Goal: Task Accomplishment & Management: Use online tool/utility

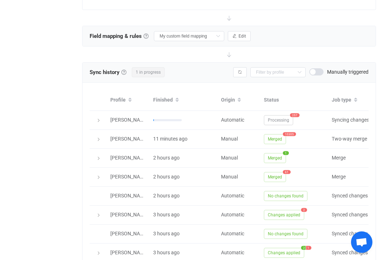
scroll to position [0, 44]
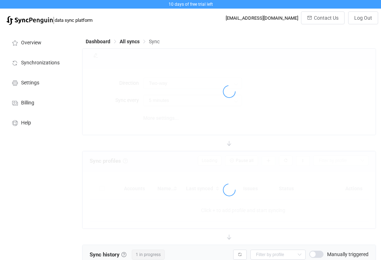
scroll to position [239, 0]
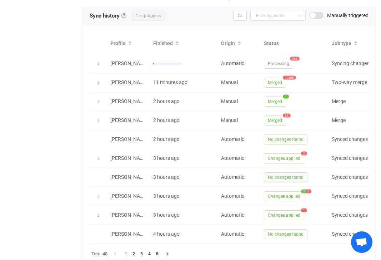
type input "15 minutes"
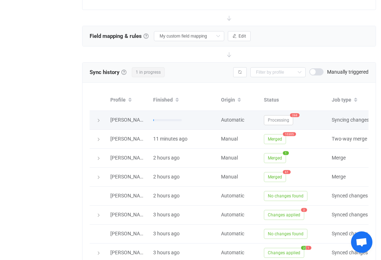
click at [98, 119] on icon at bounding box center [98, 120] width 4 height 4
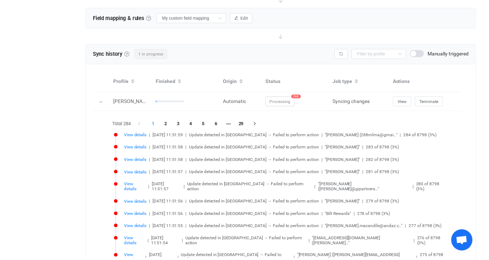
scroll to position [0, 0]
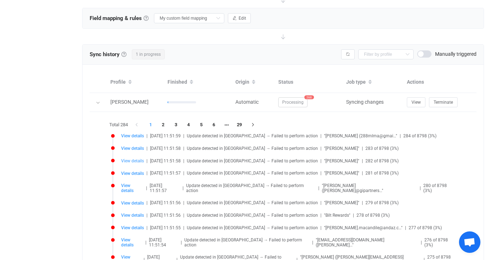
click at [137, 161] on span "View details" at bounding box center [132, 160] width 23 height 5
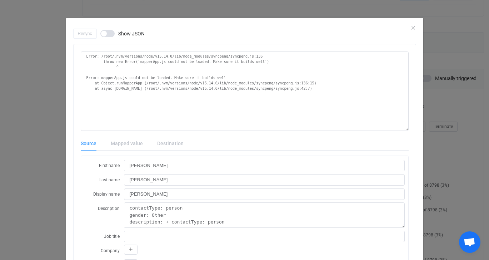
click at [381, 29] on div "Resync Show JSON" at bounding box center [244, 34] width 343 height 10
click at [381, 28] on div "Resync Show JSON Error: /root/.nvm/versions/node/v15.14.0/lib/node_modules/sync…" at bounding box center [244, 130] width 489 height 260
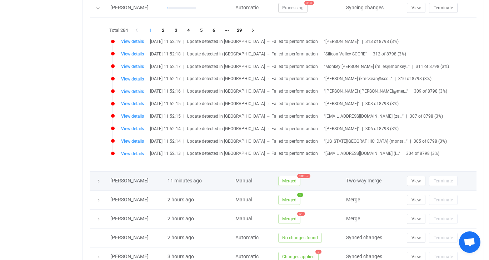
scroll to position [352, 0]
click at [302, 175] on span "10305" at bounding box center [303, 175] width 13 height 4
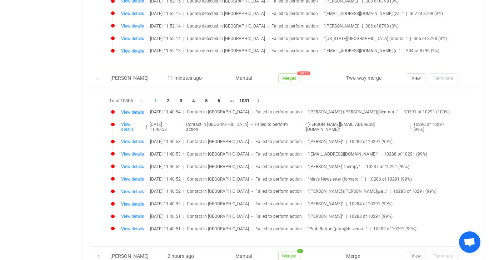
scroll to position [454, 0]
click at [128, 109] on span "View details" at bounding box center [132, 111] width 23 height 5
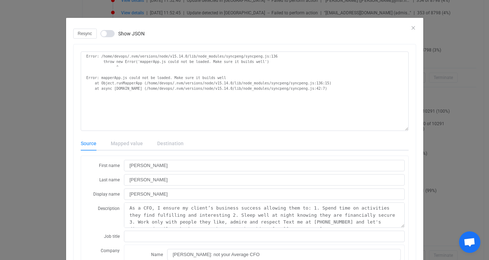
click at [381, 29] on div "Resync Show JSON" at bounding box center [244, 34] width 343 height 10
click at [381, 28] on icon "Close" at bounding box center [413, 28] width 6 height 6
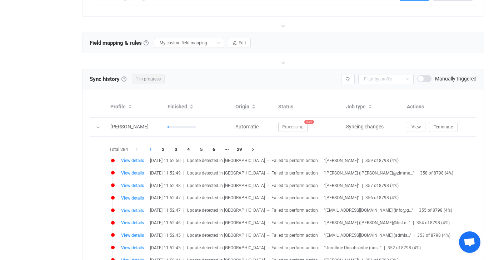
scroll to position [223, 0]
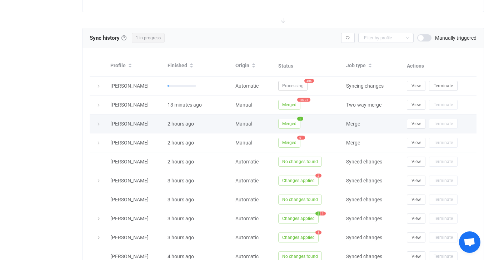
scroll to position [746, 0]
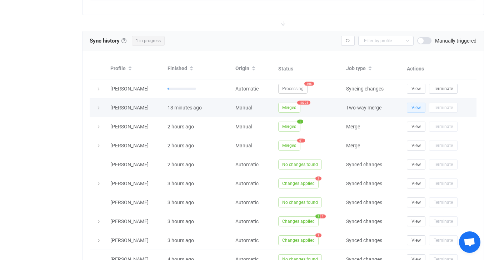
click at [416, 107] on span "View" at bounding box center [416, 107] width 9 height 5
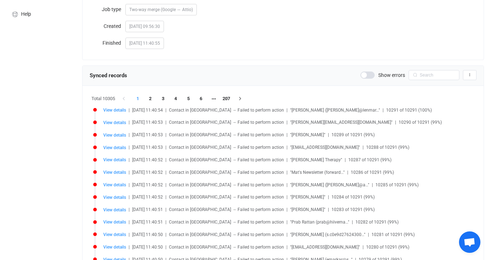
scroll to position [111, 0]
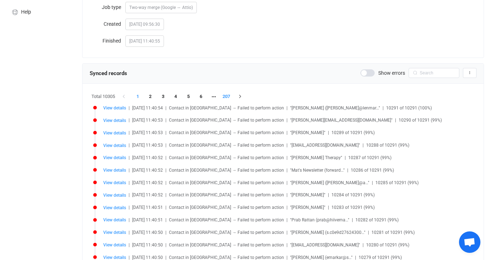
click at [229, 98] on li "207" at bounding box center [226, 96] width 13 height 10
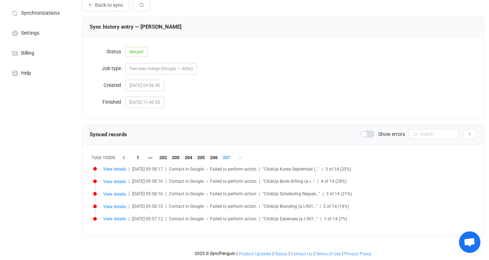
scroll to position [50, 0]
click at [213, 158] on li "206" at bounding box center [214, 158] width 13 height 10
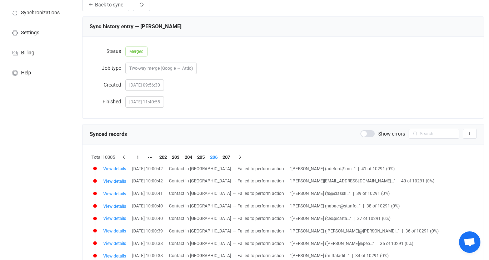
scroll to position [111, 0]
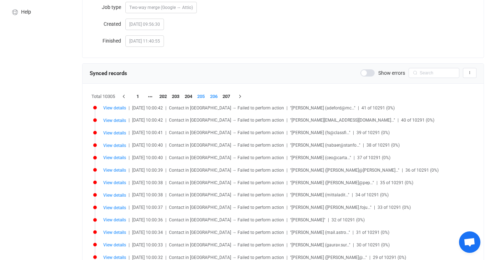
click at [201, 100] on li "205" at bounding box center [201, 96] width 13 height 10
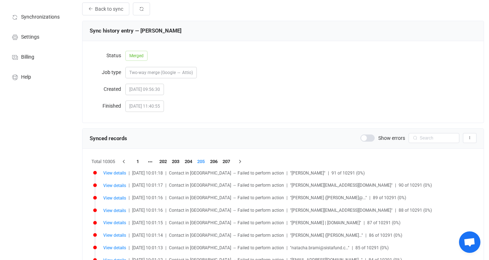
scroll to position [0, 0]
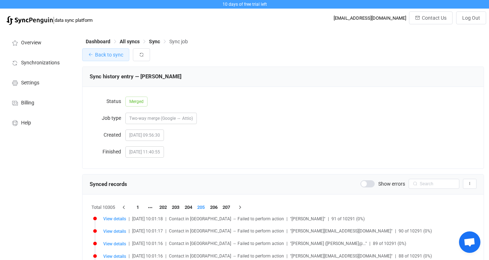
click at [98, 58] on button "Back to sync" at bounding box center [105, 54] width 47 height 13
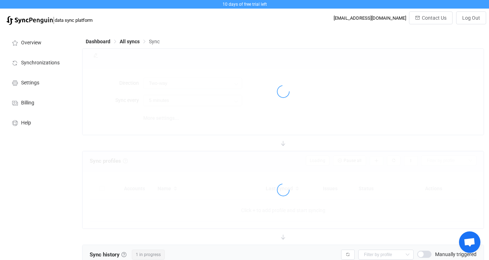
type input "15 minutes"
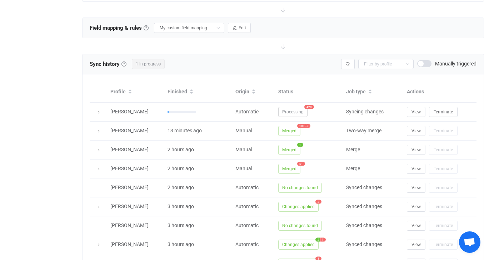
scroll to position [248, 0]
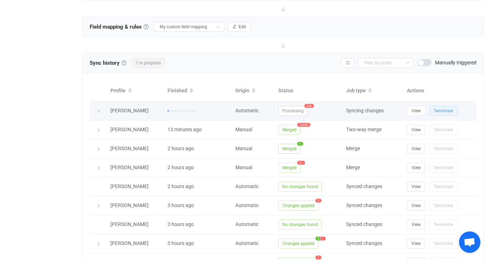
click at [440, 113] on button "Terminate" at bounding box center [443, 111] width 29 height 10
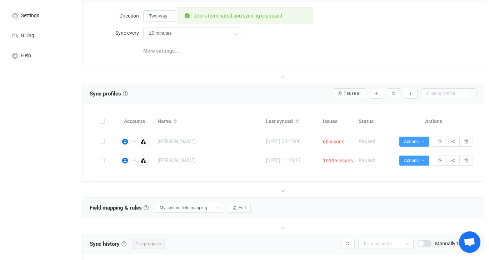
scroll to position [68, 0]
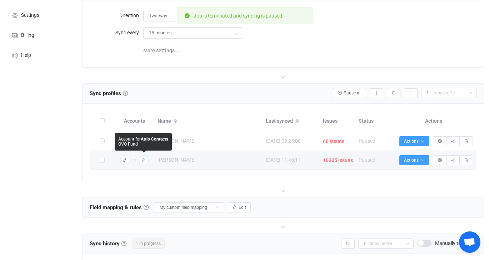
click at [145, 161] on icon "button" at bounding box center [143, 160] width 4 height 4
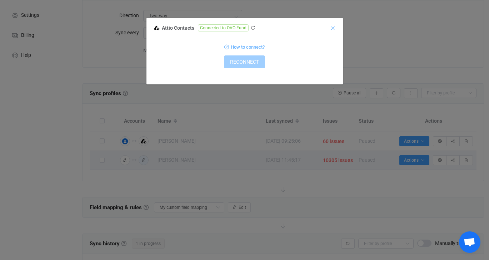
click at [332, 25] on icon "Close" at bounding box center [333, 28] width 6 height 6
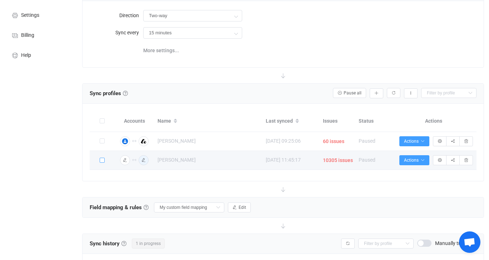
click at [103, 161] on span at bounding box center [102, 160] width 5 height 5
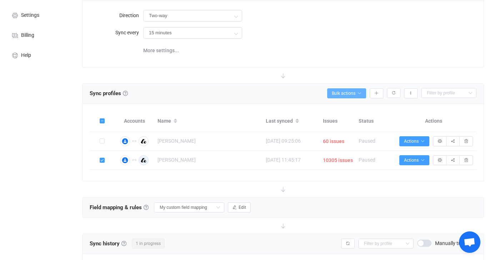
click at [358, 93] on icon "button" at bounding box center [359, 93] width 4 height 4
click at [283, 94] on div "Sync profiles Sync profiles Sync profiles A sync profile represents a single pa…" at bounding box center [283, 93] width 387 height 11
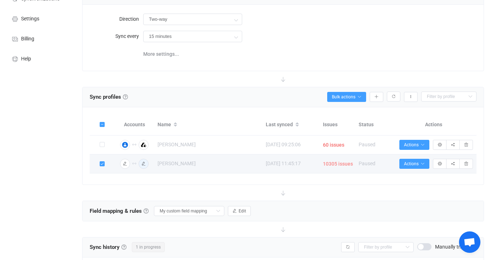
scroll to position [62, 0]
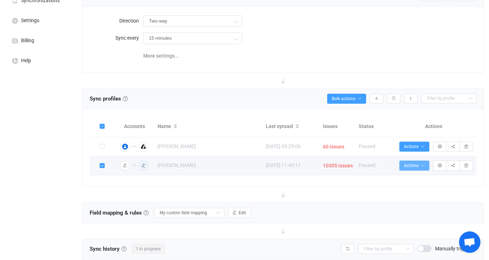
click at [424, 166] on icon "button" at bounding box center [422, 165] width 4 height 4
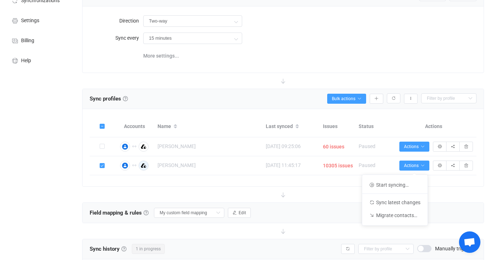
click at [280, 196] on icon at bounding box center [283, 194] width 16 height 16
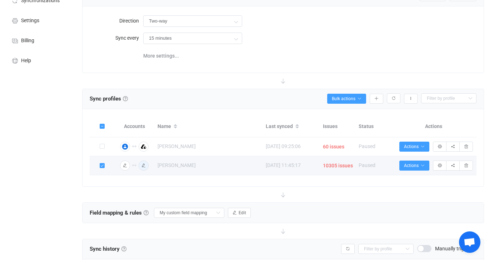
click at [104, 165] on span at bounding box center [102, 165] width 5 height 5
click at [415, 163] on span "Actions" at bounding box center [414, 165] width 21 height 5
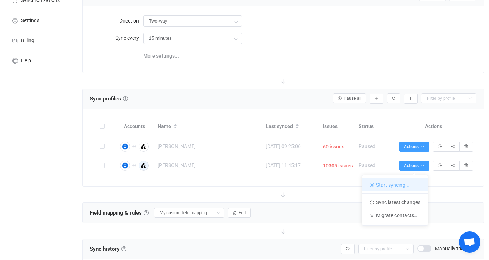
click at [415, 182] on li "Start syncing…" at bounding box center [394, 184] width 65 height 13
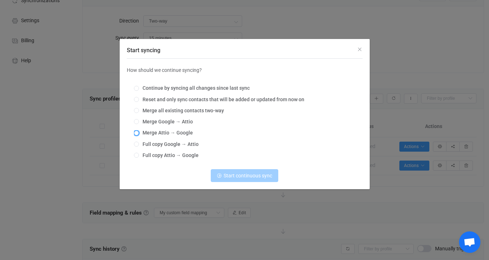
click at [136, 132] on span "Start syncing" at bounding box center [136, 132] width 5 height 5
click at [136, 132] on input "Merge Attio → Google" at bounding box center [136, 133] width 5 height 6
radio input "true"
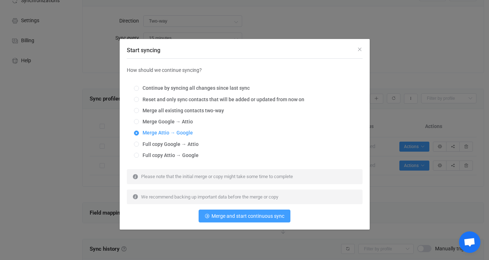
click at [136, 132] on span "Start syncing" at bounding box center [136, 132] width 5 height 5
click at [136, 132] on input "Merge Attio → Google" at bounding box center [136, 133] width 5 height 6
click at [138, 145] on span "Start syncing" at bounding box center [136, 143] width 5 height 5
click at [138, 145] on input "Full copy Google → Attio" at bounding box center [136, 144] width 5 height 6
radio input "true"
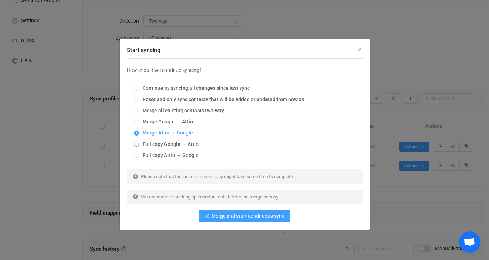
radio input "false"
radio input "true"
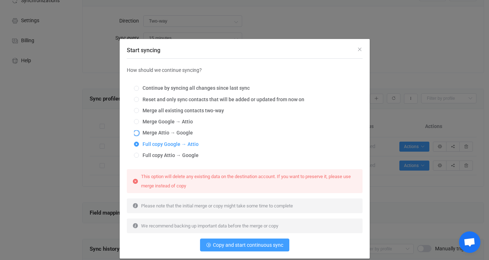
click at [139, 133] on span "Merge Attio → Google" at bounding box center [166, 133] width 54 height 6
click at [139, 133] on input "Merge Attio → Google" at bounding box center [136, 133] width 5 height 6
radio input "true"
radio input "false"
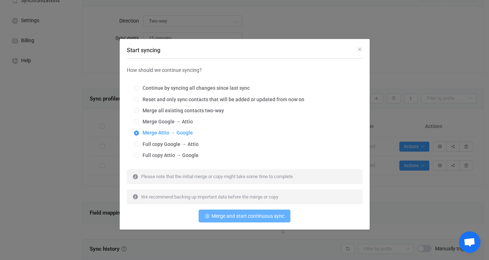
click at [277, 218] on span "Merge and start continuous sync" at bounding box center [247, 216] width 73 height 6
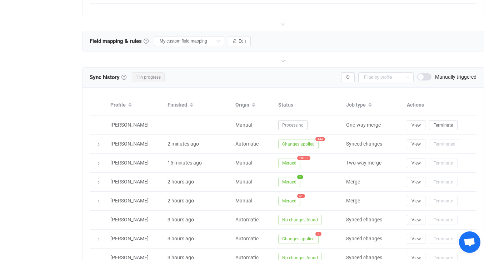
scroll to position [233, 0]
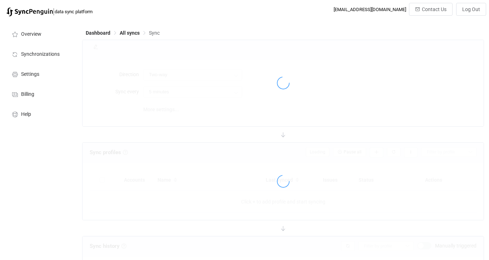
scroll to position [267, 0]
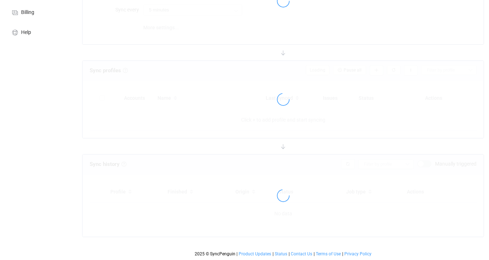
type input "15 minutes"
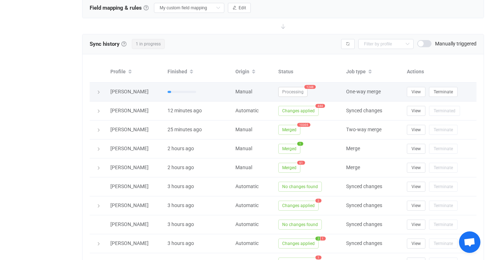
click at [100, 90] on div at bounding box center [98, 91] width 10 height 7
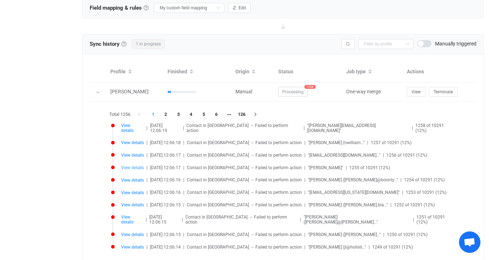
click at [134, 165] on span "View details" at bounding box center [132, 167] width 23 height 5
